Goal: Information Seeking & Learning: Find specific fact

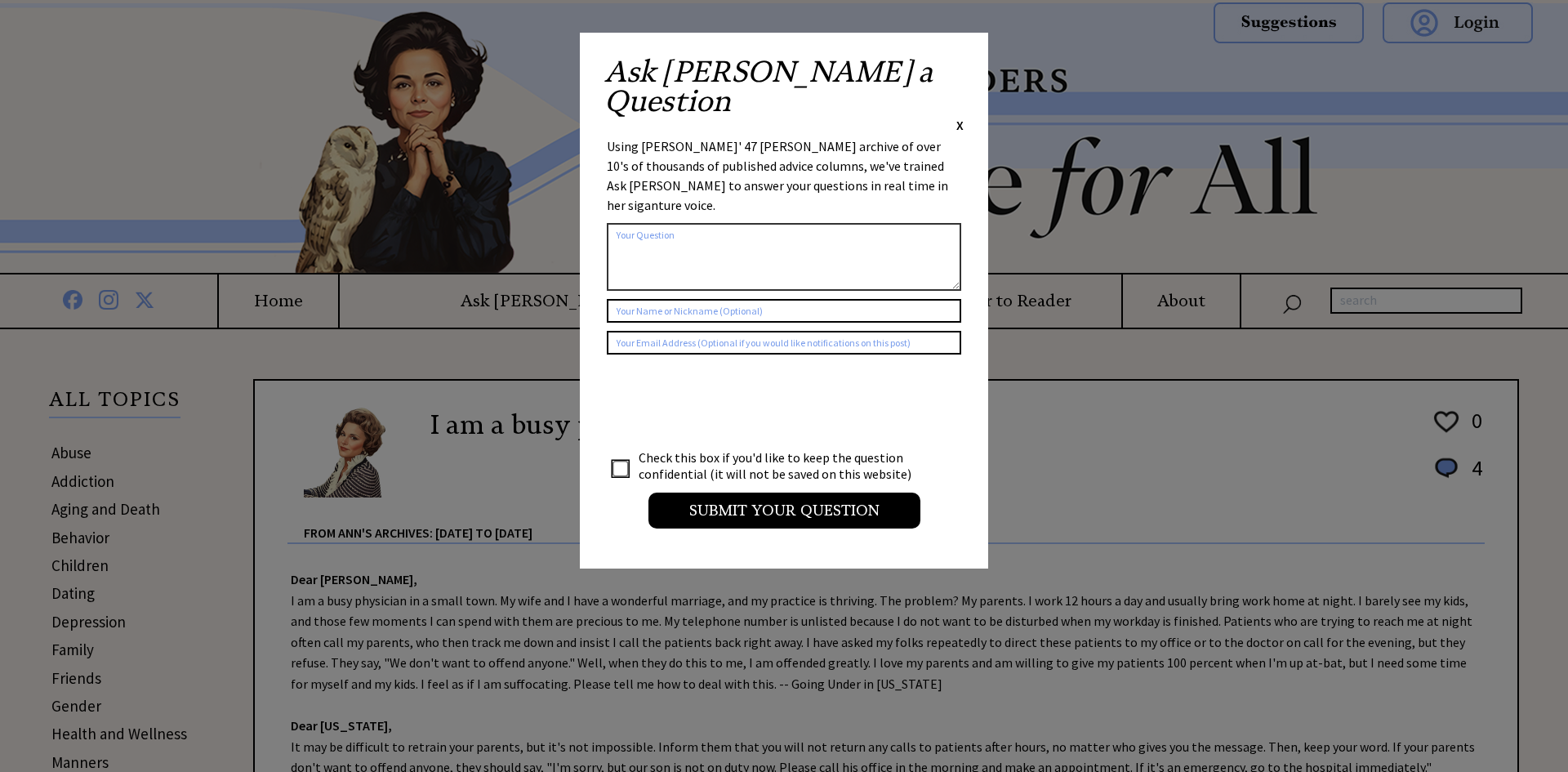
click at [957, 117] on span "X" at bounding box center [960, 125] width 7 height 17
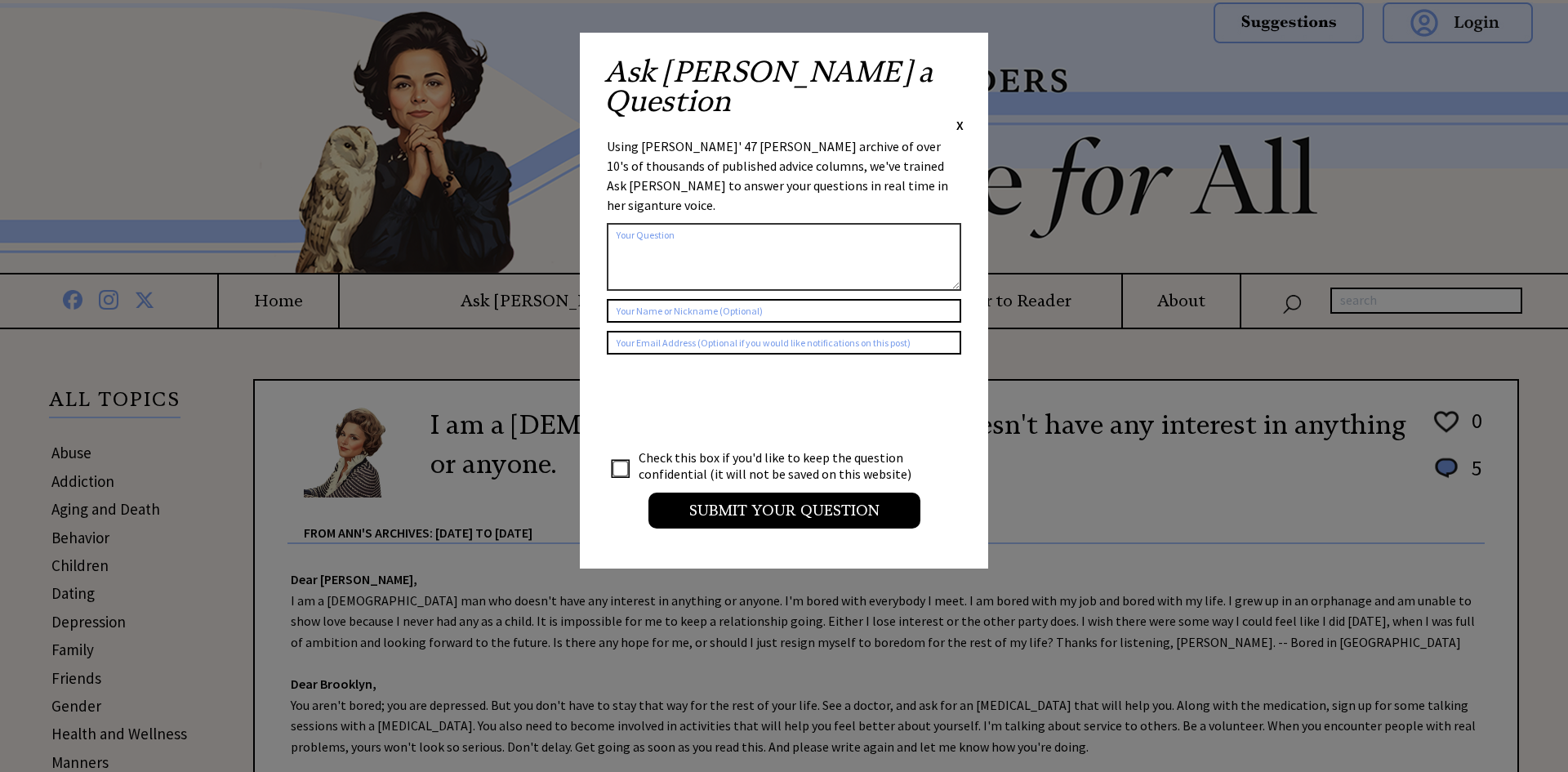
click at [957, 117] on span "X" at bounding box center [960, 125] width 7 height 17
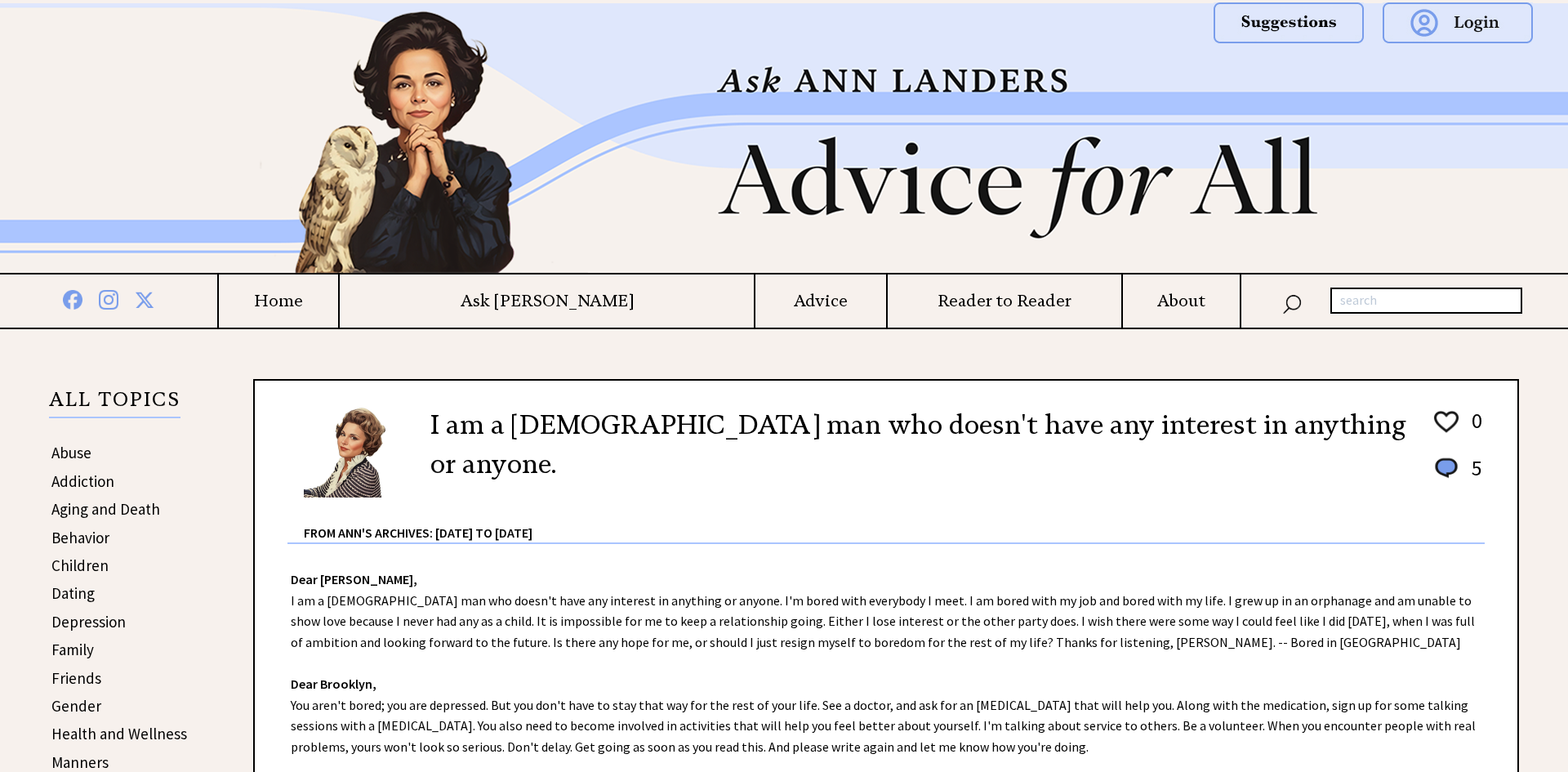
click at [1357, 299] on input "text" at bounding box center [1425, 301] width 192 height 26
type input "april"
type input "[DATE]"
